Goal: Use online tool/utility: Use online tool/utility

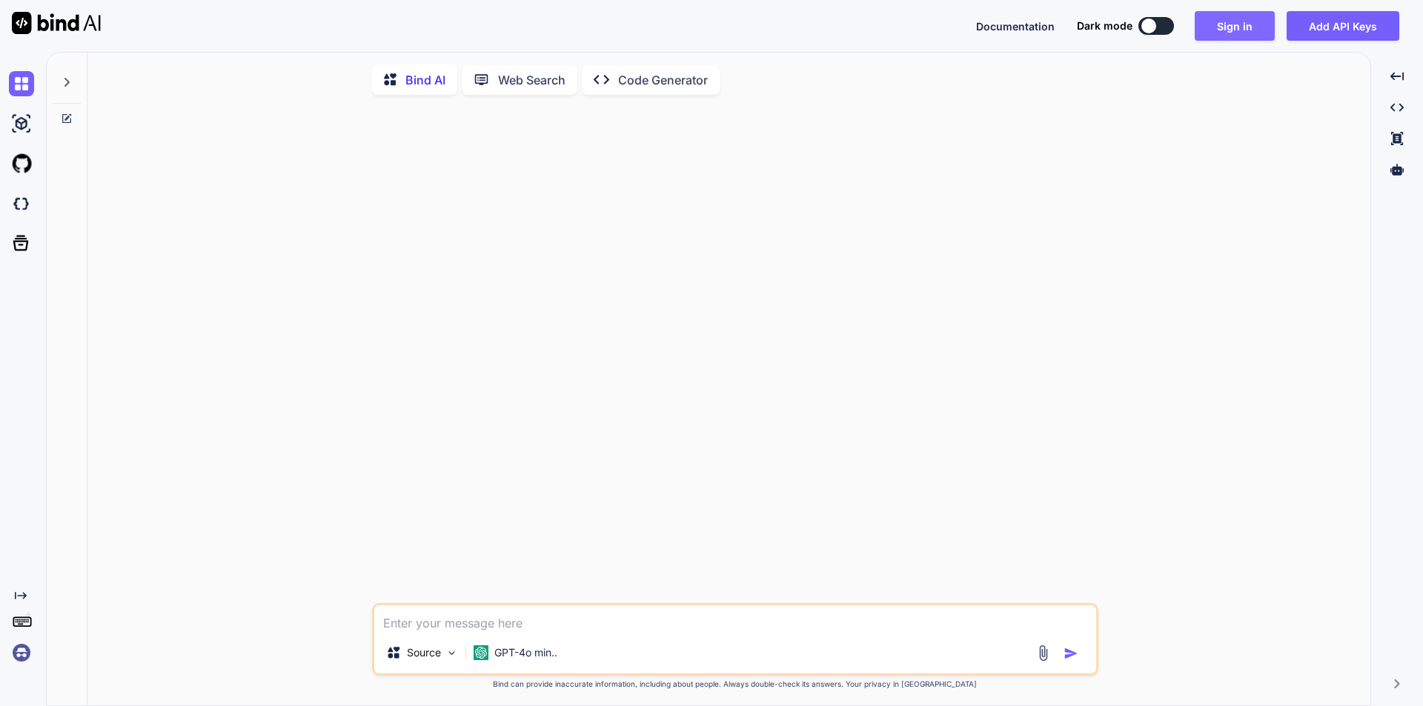
click at [1235, 25] on button "Sign in" at bounding box center [1235, 26] width 80 height 30
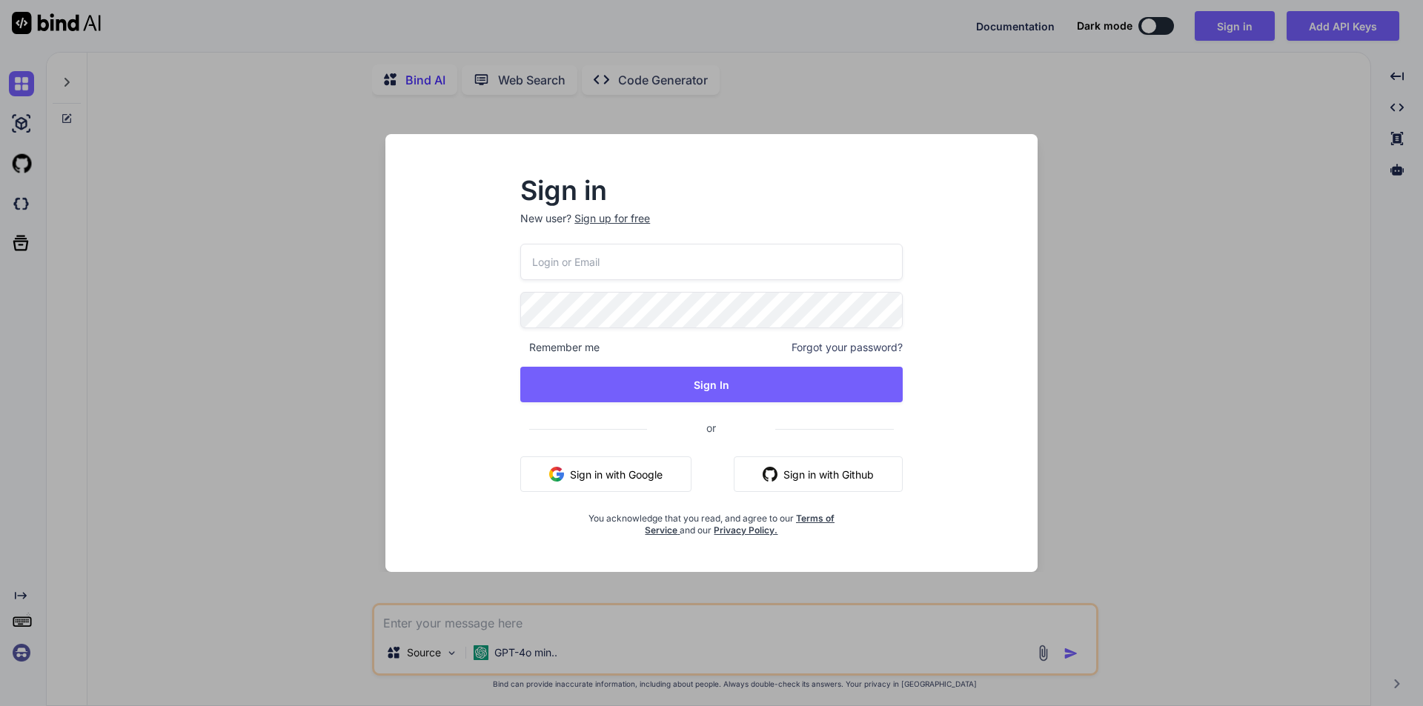
click at [663, 483] on button "Sign in with Google" at bounding box center [605, 474] width 171 height 36
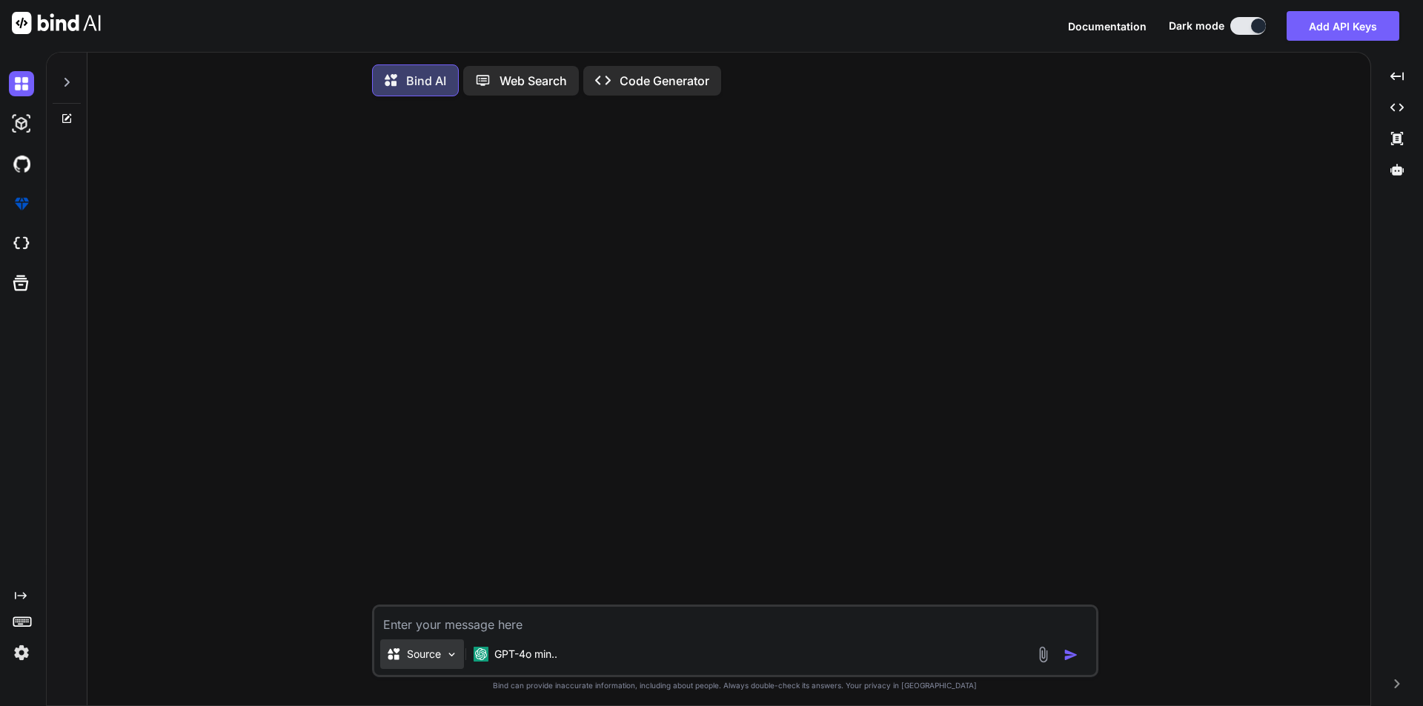
click at [442, 658] on div "Source" at bounding box center [422, 655] width 84 height 30
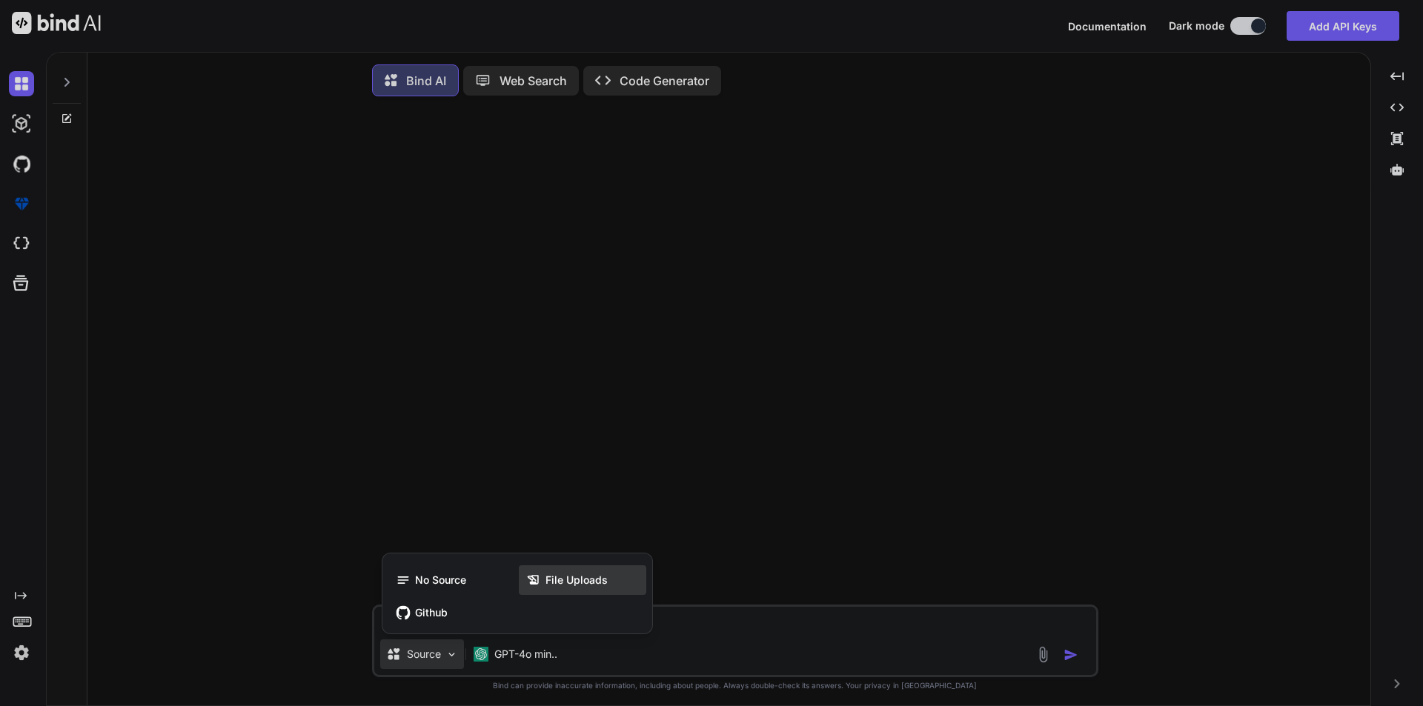
click at [567, 578] on span "File Uploads" at bounding box center [576, 580] width 62 height 15
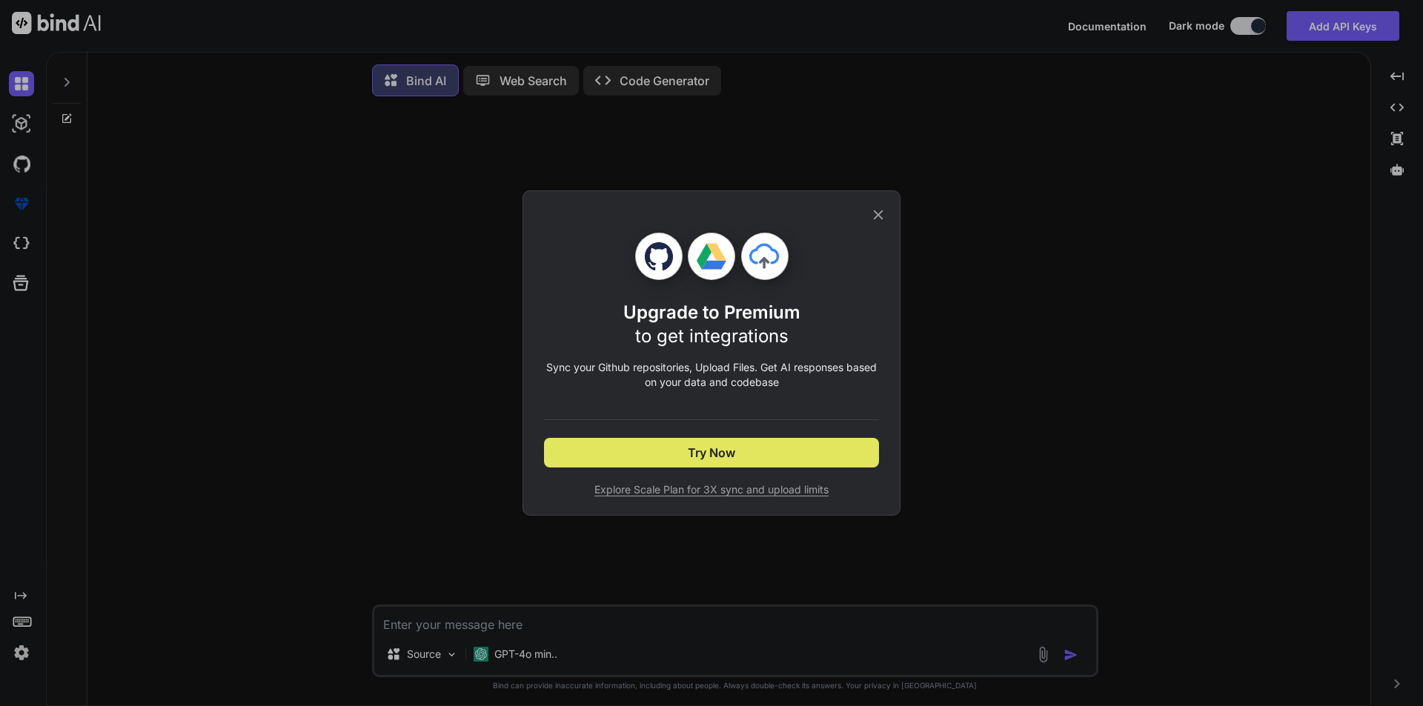
click at [773, 451] on button "Try Now" at bounding box center [711, 453] width 335 height 30
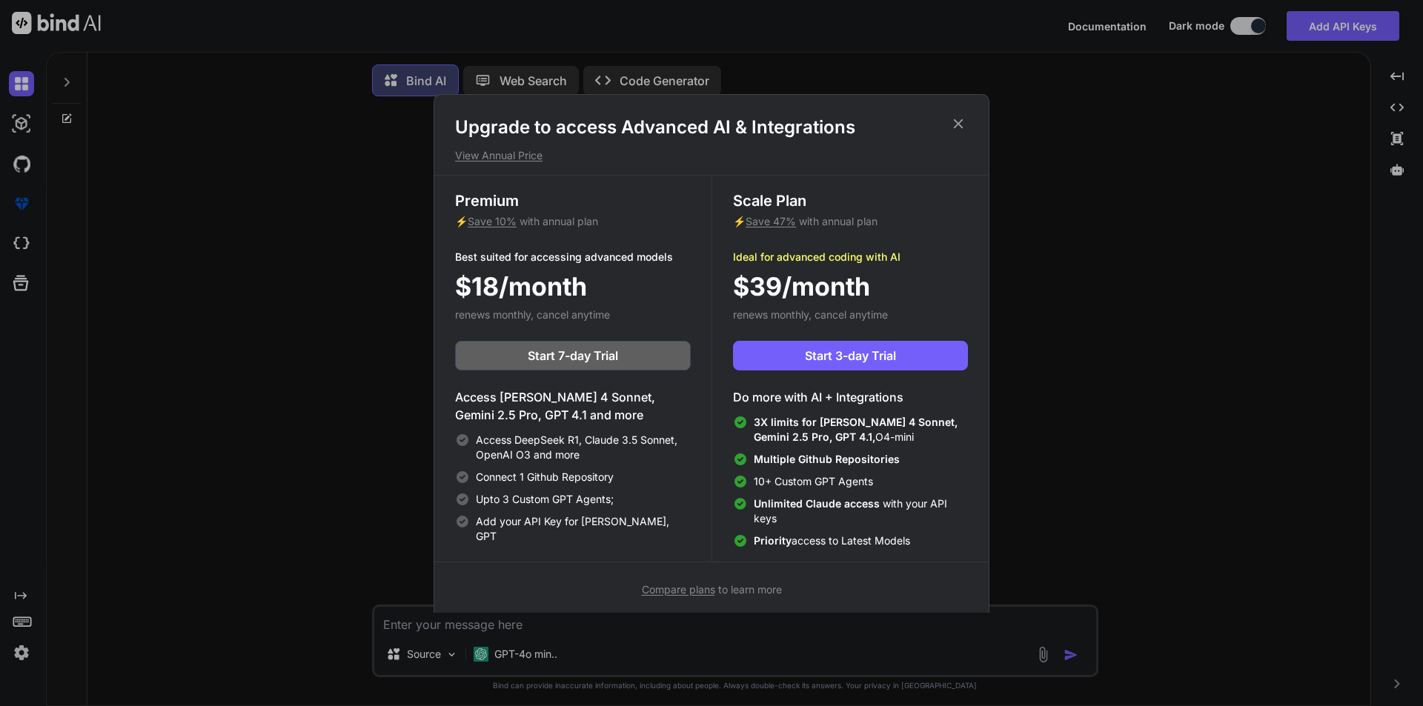
click at [957, 120] on icon at bounding box center [958, 124] width 16 height 16
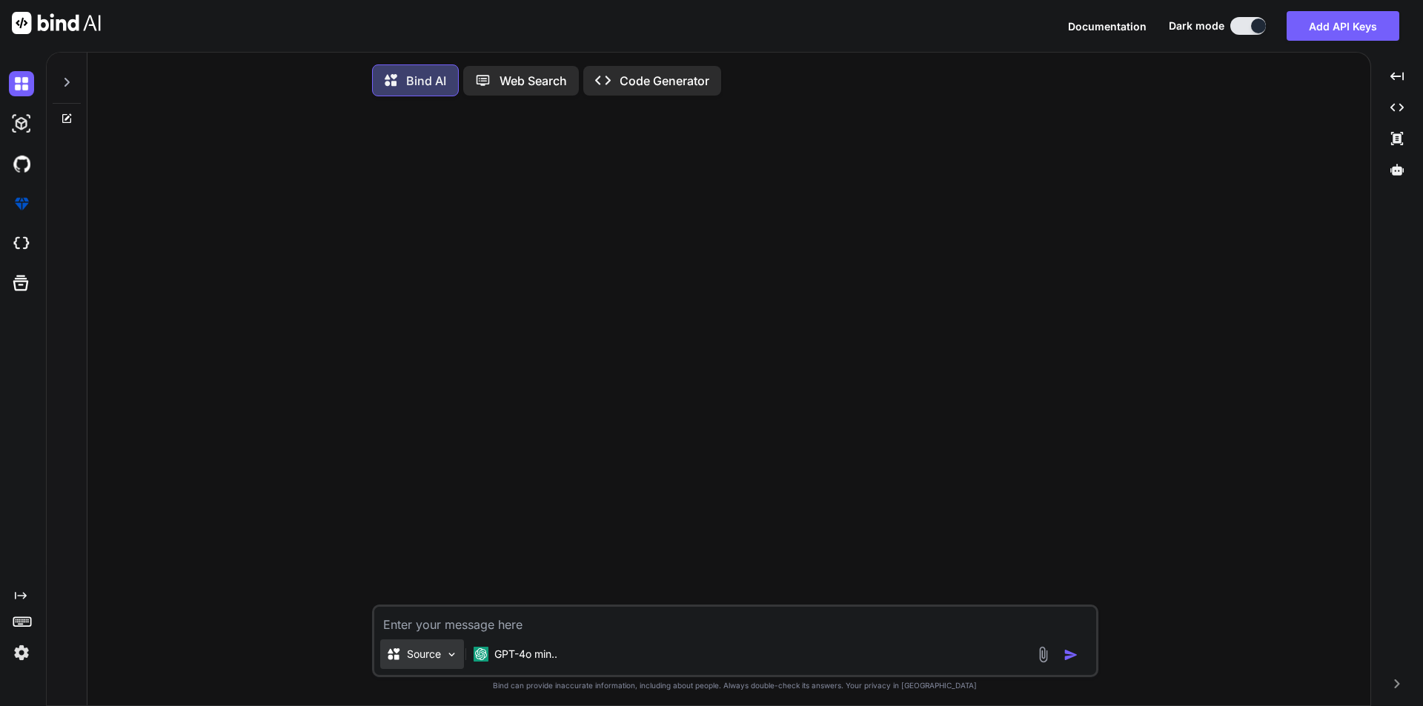
click at [411, 661] on p "Source" at bounding box center [424, 654] width 34 height 15
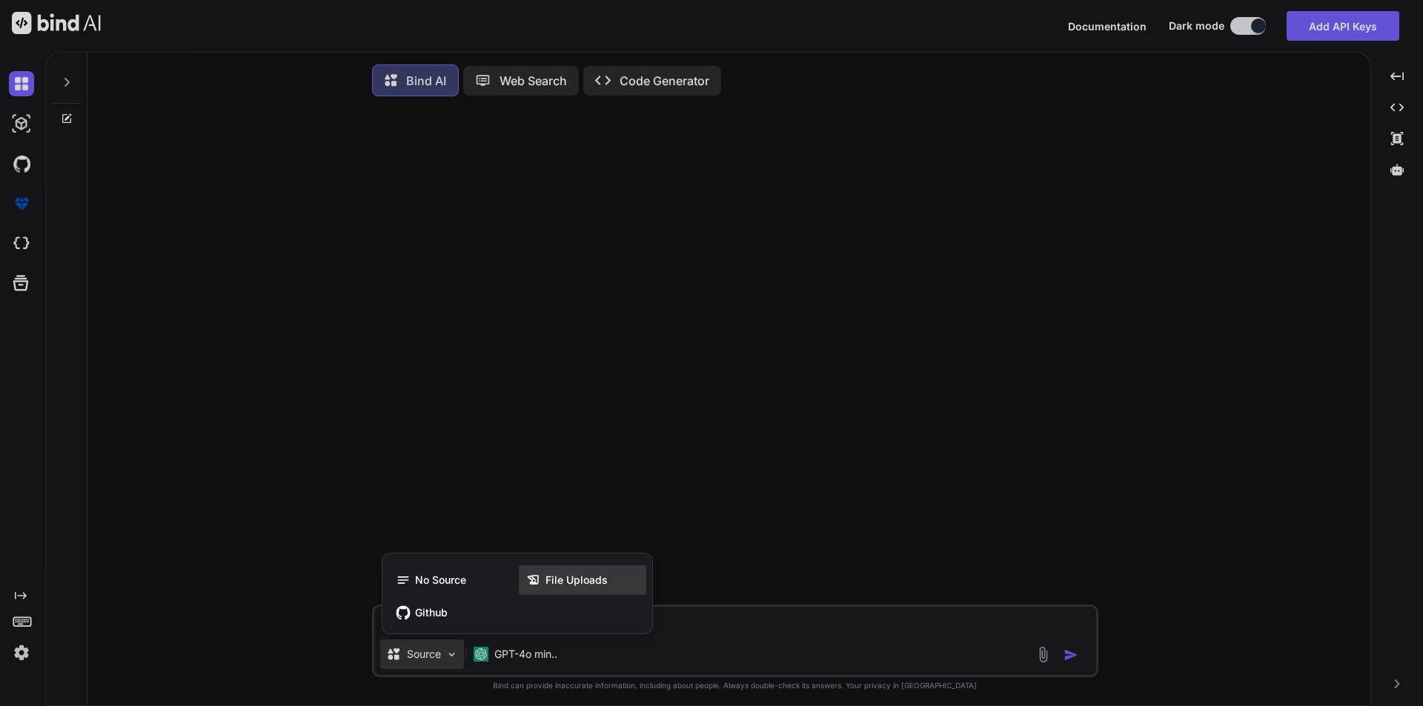
click at [540, 582] on icon at bounding box center [533, 580] width 15 height 15
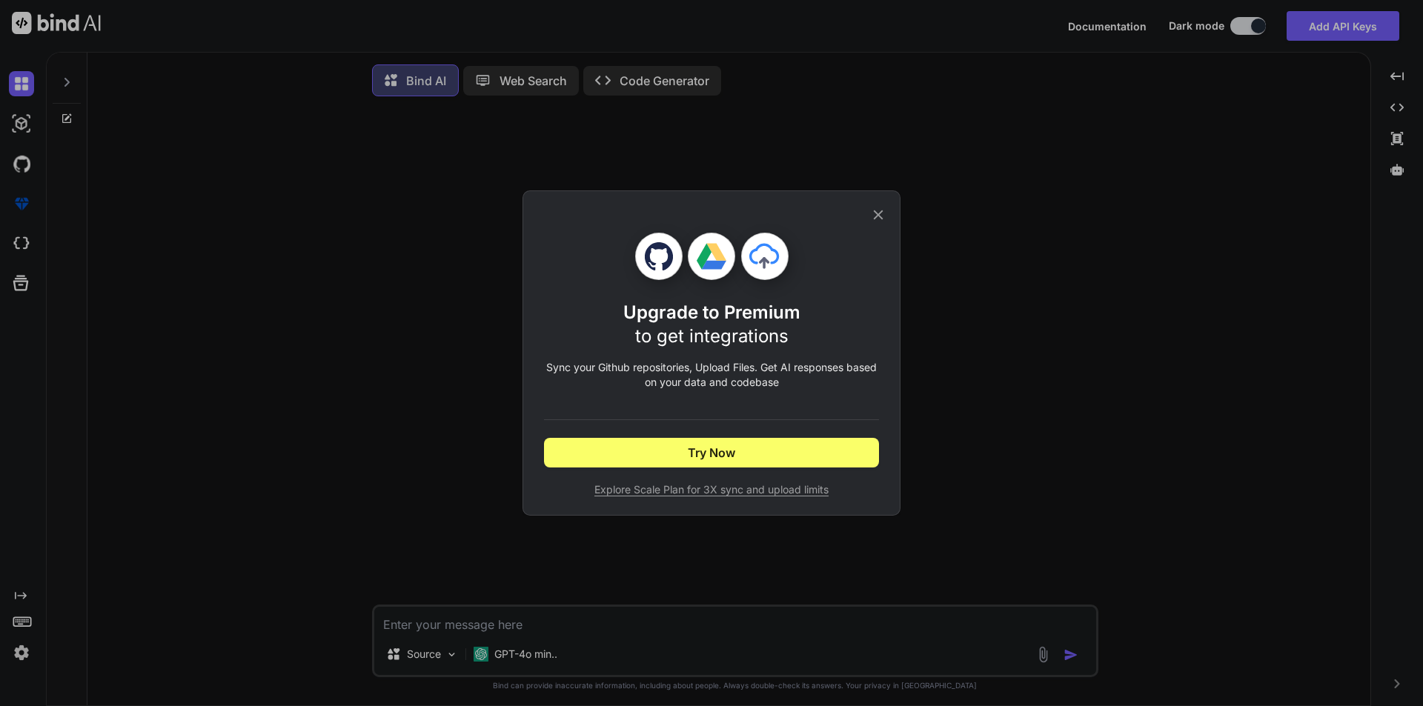
click at [768, 259] on icon at bounding box center [766, 260] width 71 height 71
click at [873, 216] on icon at bounding box center [878, 215] width 16 height 16
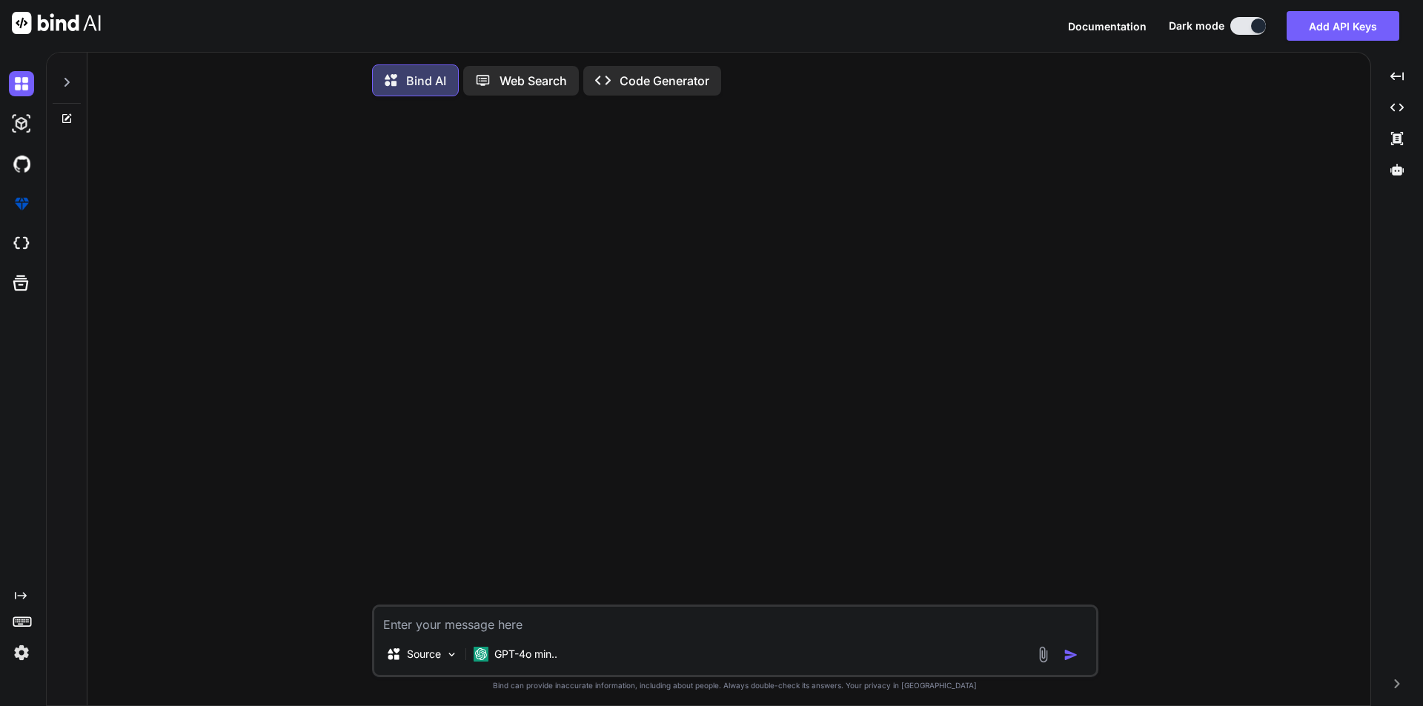
click at [537, 626] on textarea at bounding box center [735, 620] width 722 height 27
paste textarea "<script> class StepperForm { constructor() { this.currentStep = 1; this.totalSt…"
type textarea "<script> class StepperForm { constructor() { this.currentStep = 1; this.totalSt…"
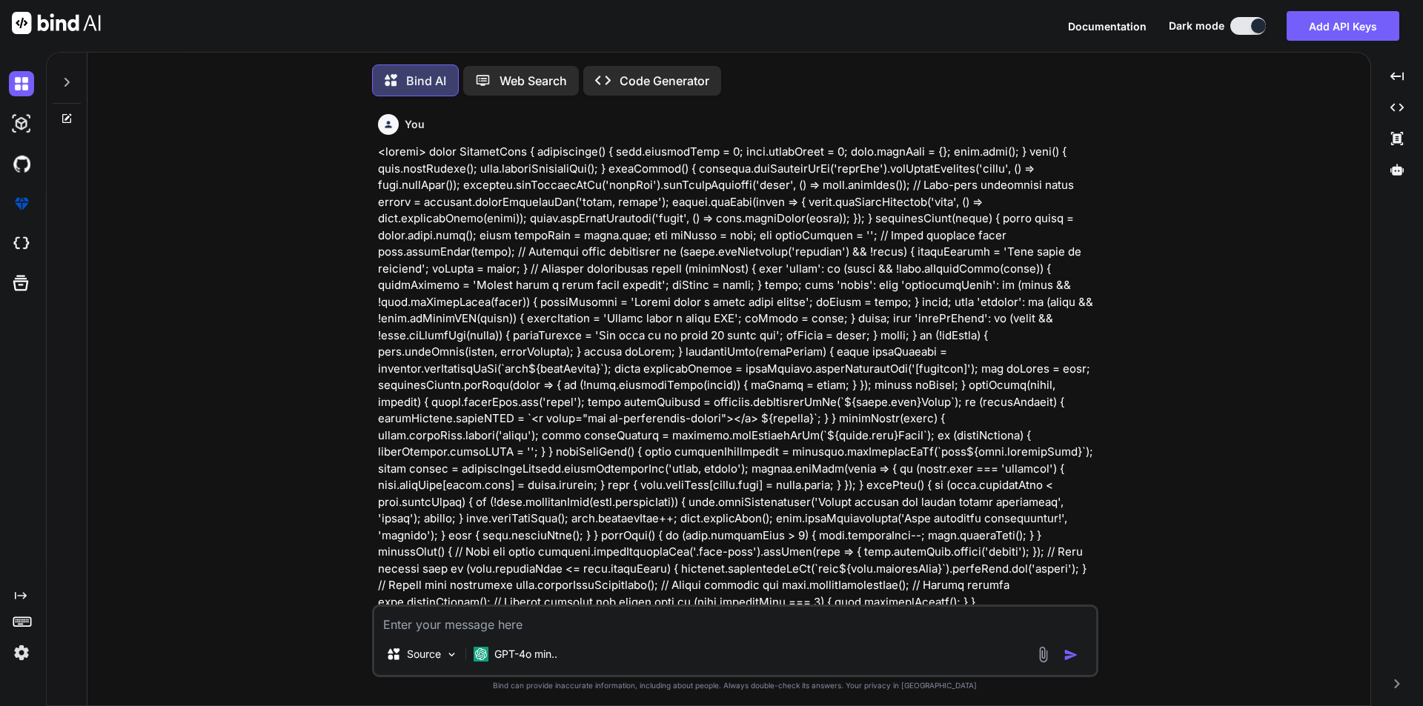
scroll to position [7, 0]
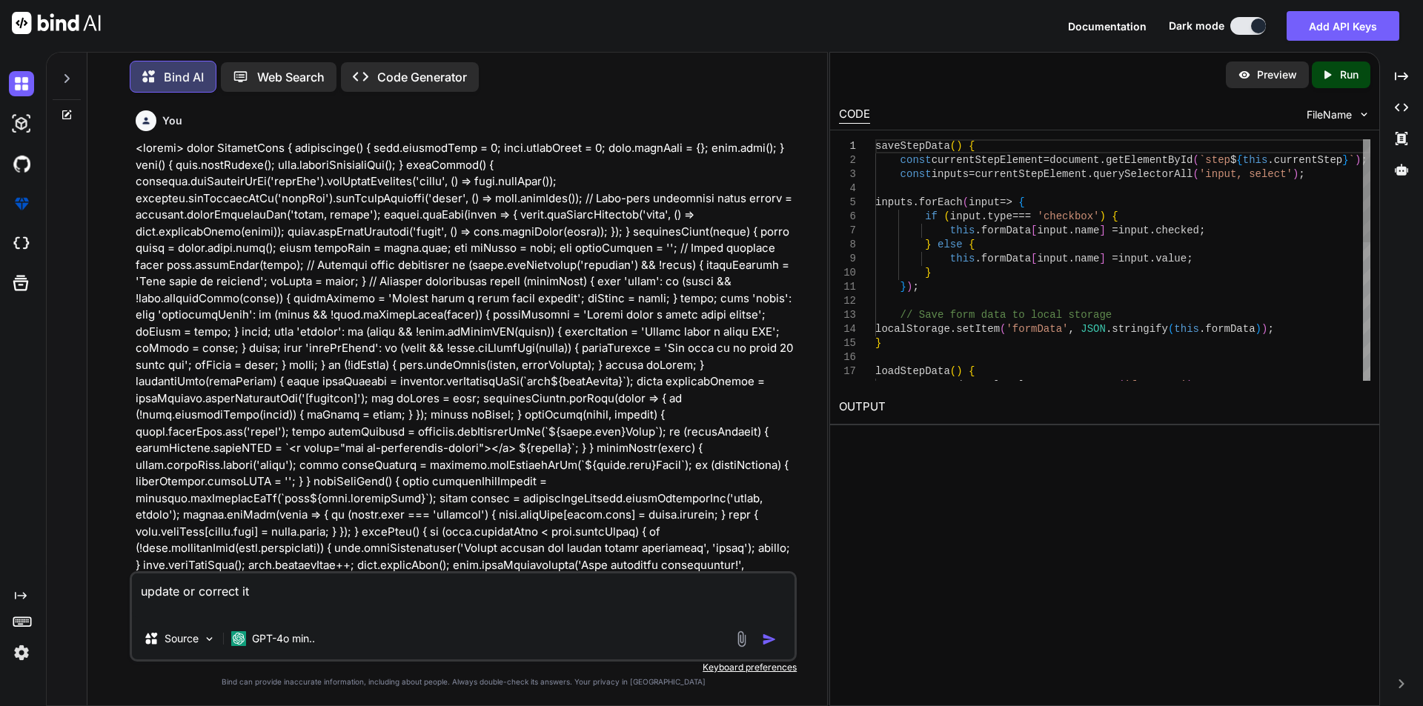
type textarea "update or correct it"
click at [771, 636] on img "button" at bounding box center [769, 639] width 15 height 15
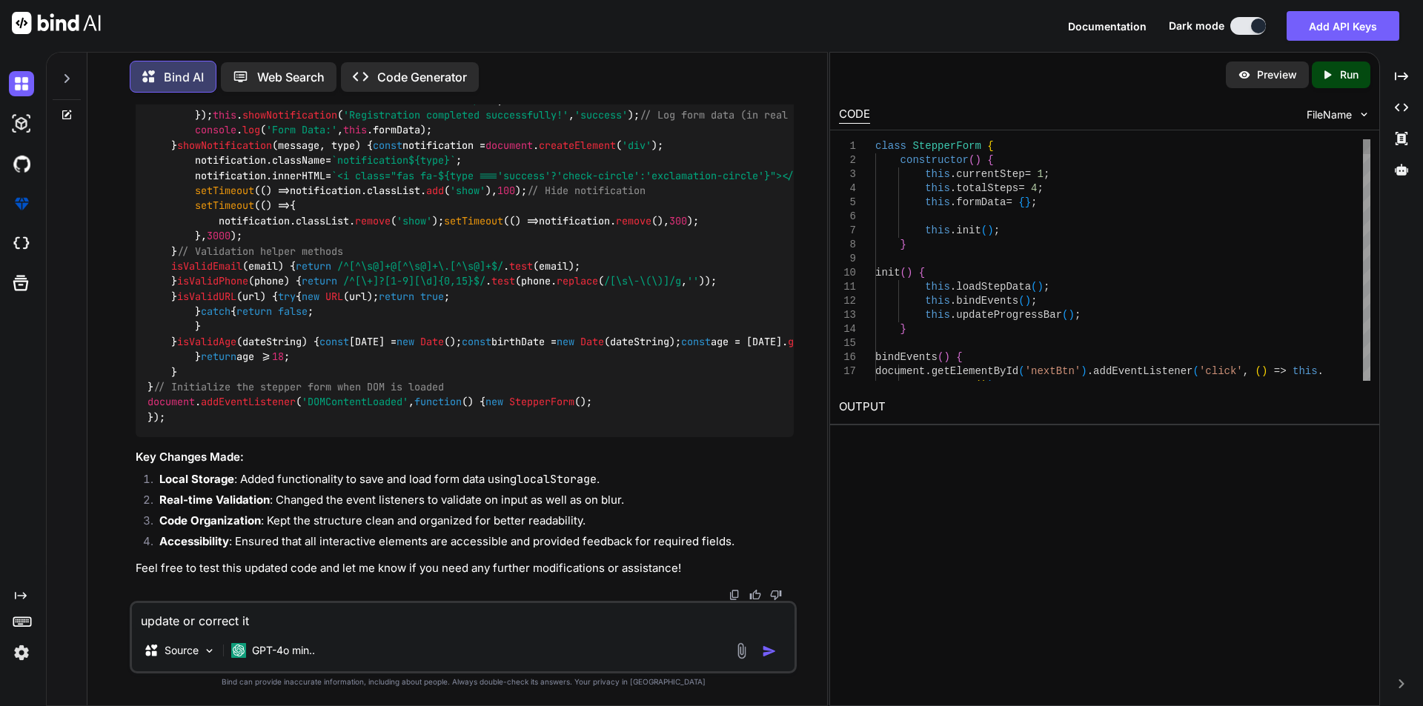
scroll to position [7899, 0]
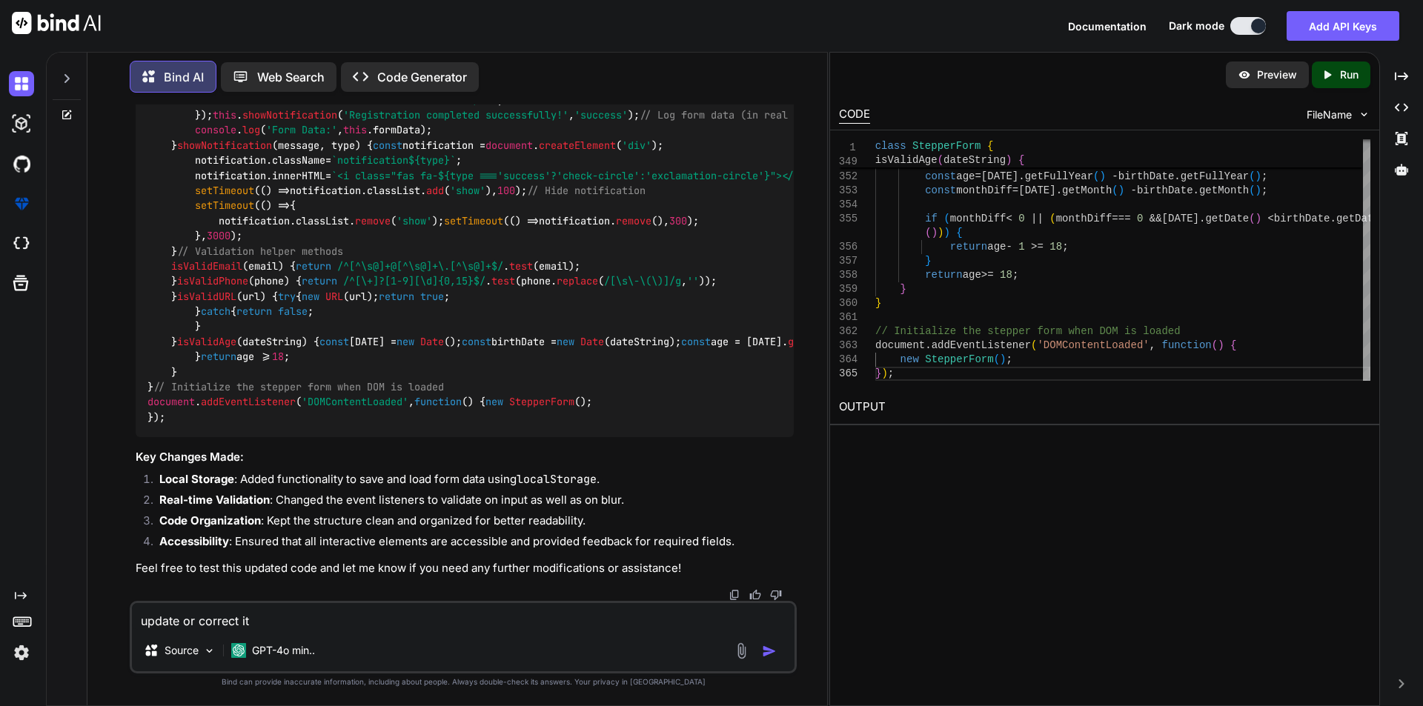
click at [1340, 74] on p "Run" at bounding box center [1349, 74] width 19 height 15
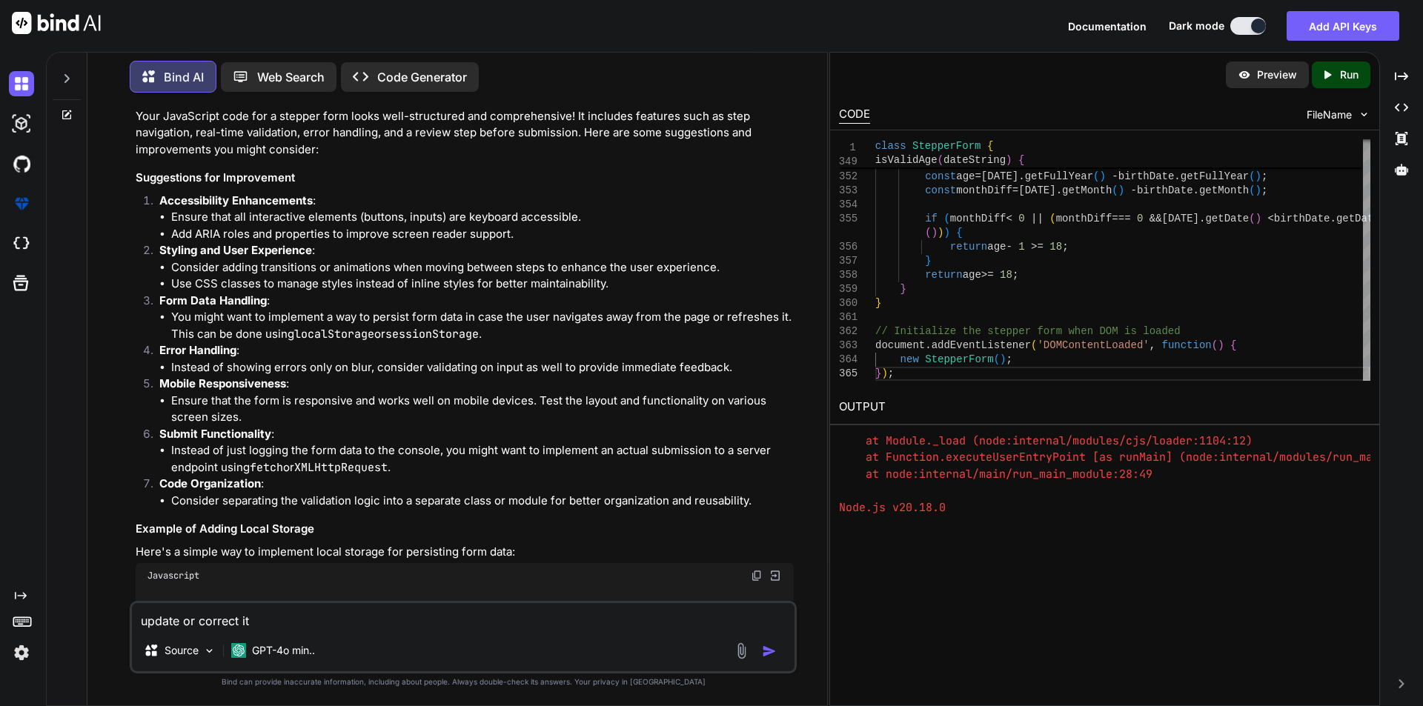
scroll to position [1327, 0]
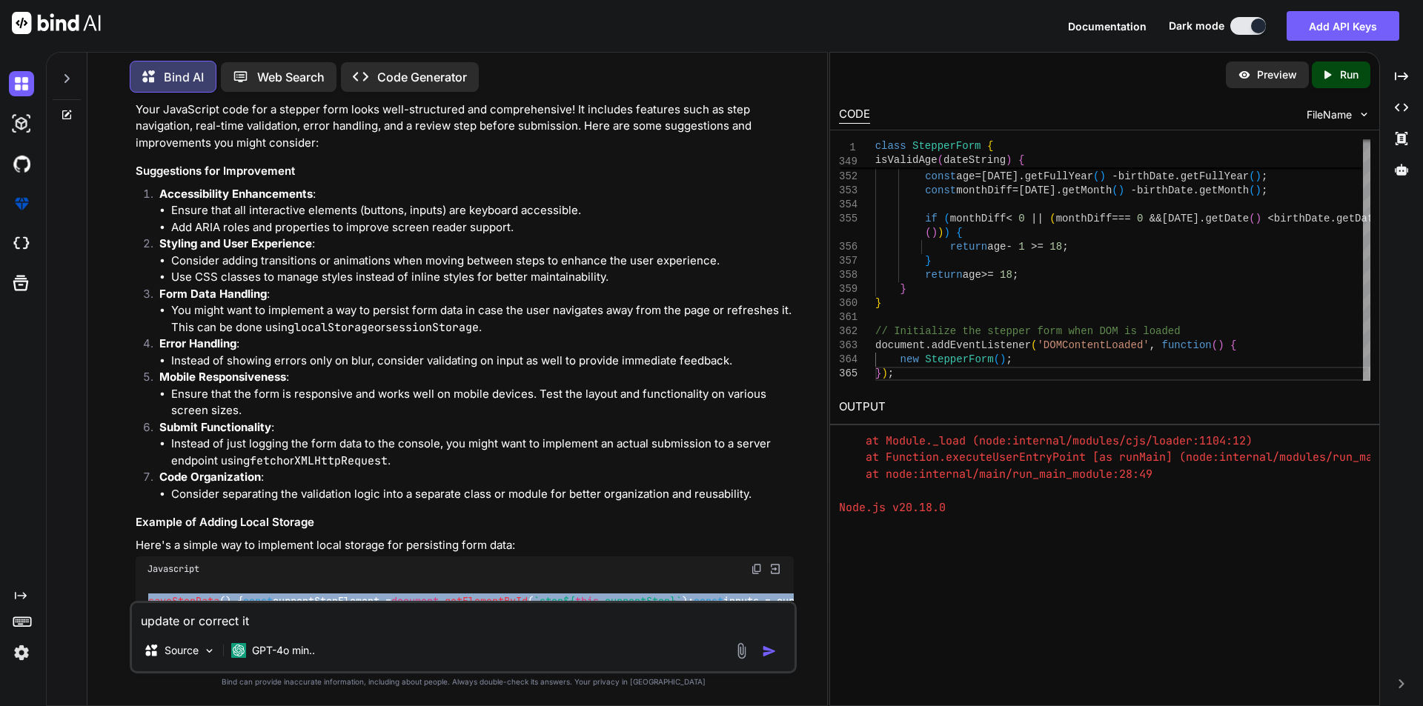
drag, startPoint x: 181, startPoint y: 425, endPoint x: 147, endPoint y: 536, distance: 115.3
click at [147, 536] on div "You Bind AI Your JavaScript code for a stepper form looks well-structured and c…" at bounding box center [465, 352] width 664 height 496
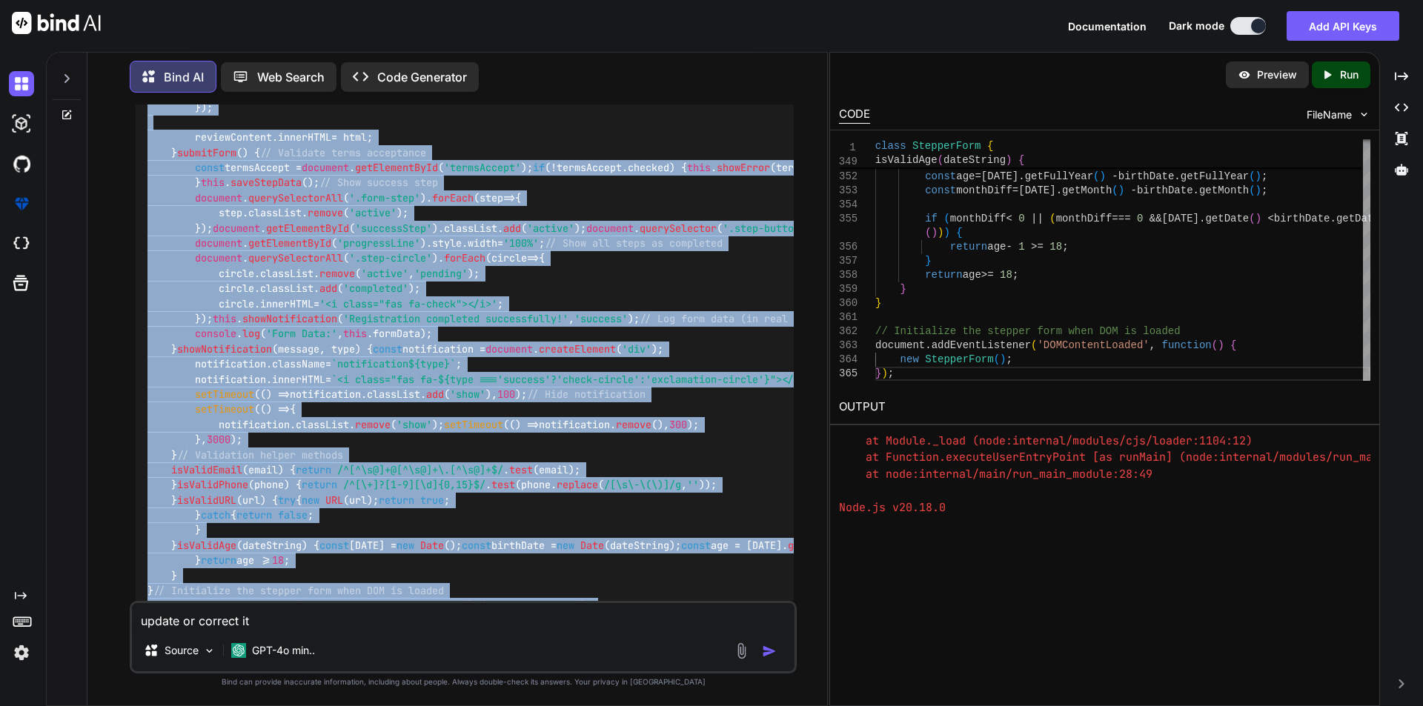
scroll to position [4622, 0]
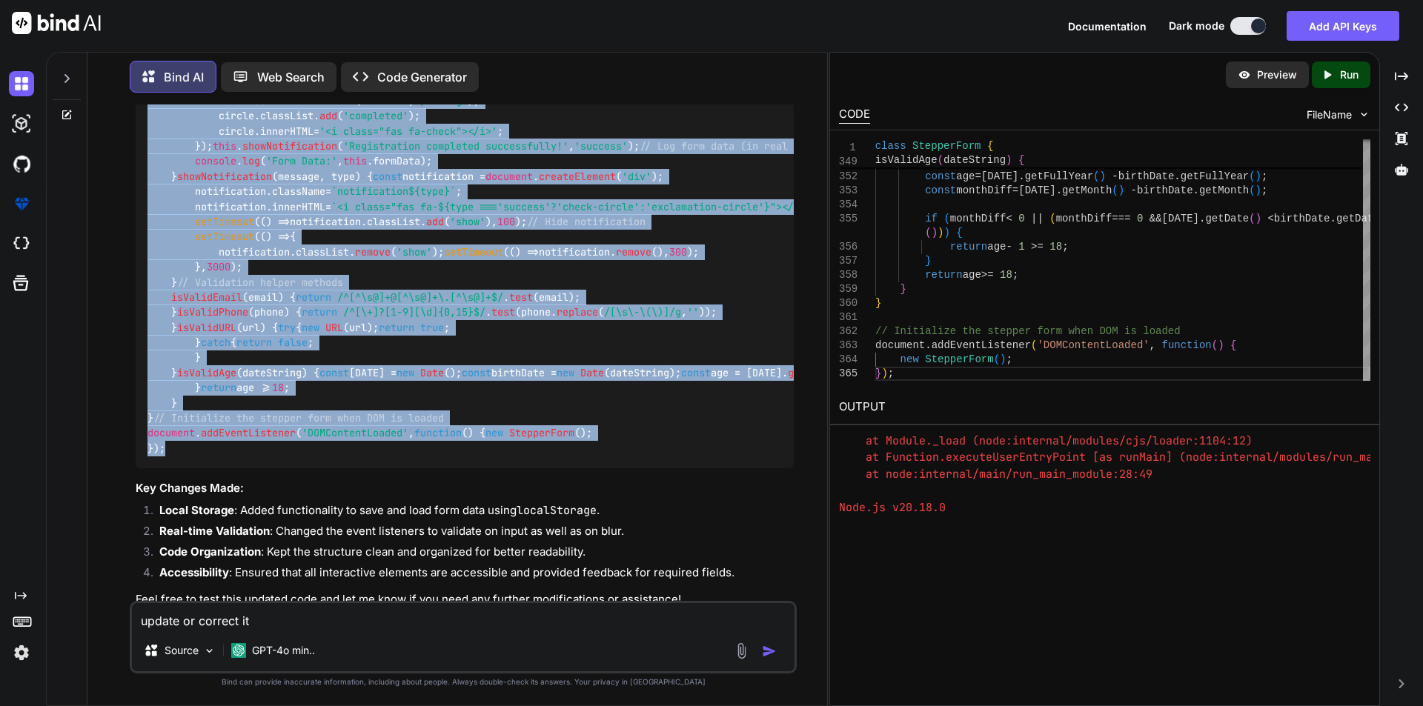
copy code "class StepperForm { constructor ( ) { this . currentStep = 1 ; this . totalStep…"
